Goal: Task Accomplishment & Management: Use online tool/utility

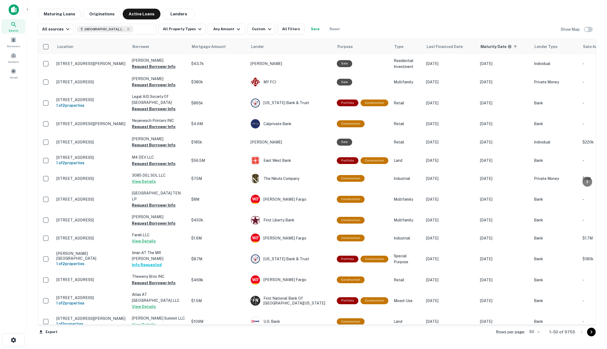
scroll to position [358, 0]
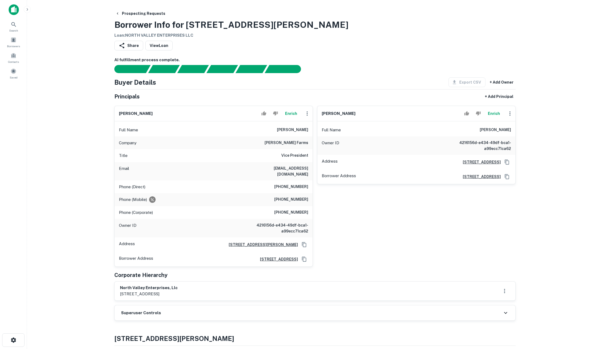
click at [290, 115] on button "Enrich" at bounding box center [290, 113] width 17 height 11
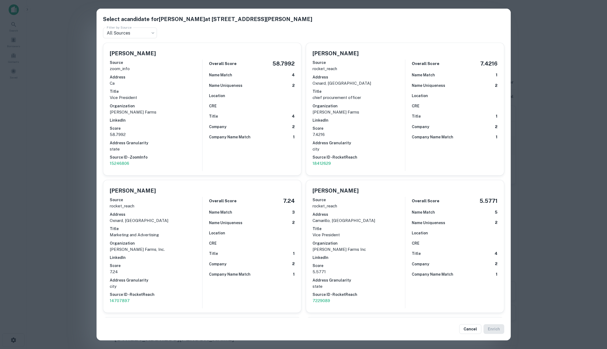
click at [73, 161] on div "Select a candidate for [PERSON_NAME] at [STREET_ADDRESS][PERSON_NAME] Filter by…" at bounding box center [303, 174] width 607 height 349
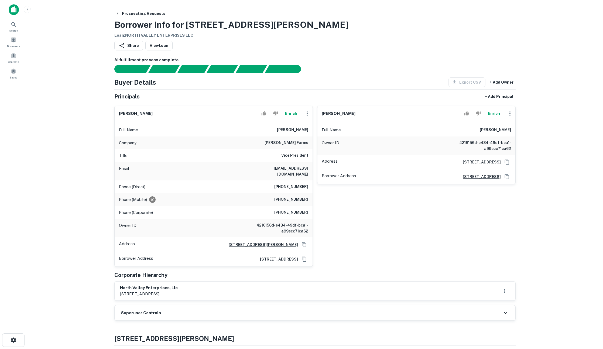
click at [82, 172] on main "Prospecting Requests Borrower Info for [STREET_ADDRESS][PERSON_NAME] Loan : NOR…" at bounding box center [315, 174] width 576 height 349
